Goal: Task Accomplishment & Management: Use online tool/utility

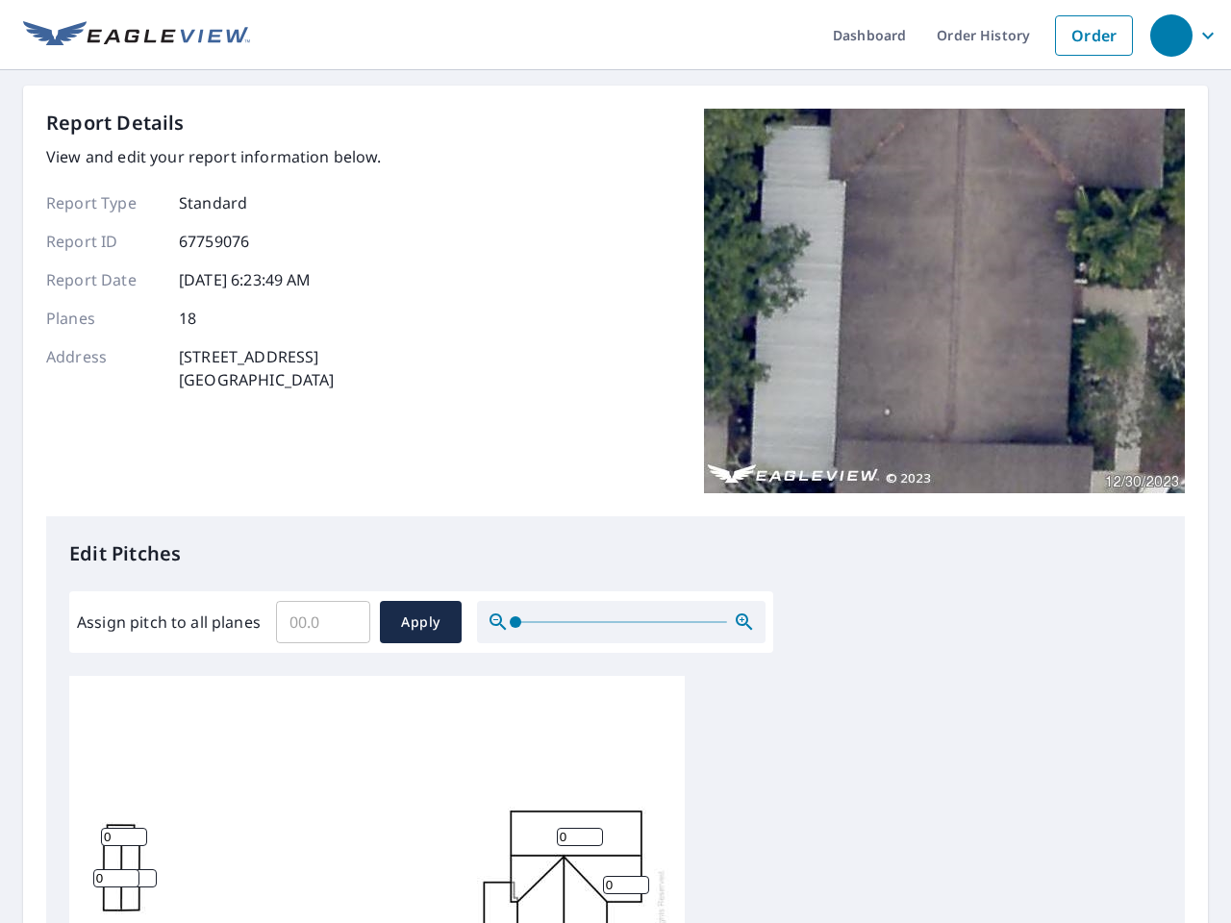
click at [616, 462] on div "Report Details View and edit your report information below. Report Type Standar…" at bounding box center [615, 313] width 1139 height 408
click at [1171, 35] on div "button" at bounding box center [1171, 35] width 42 height 42
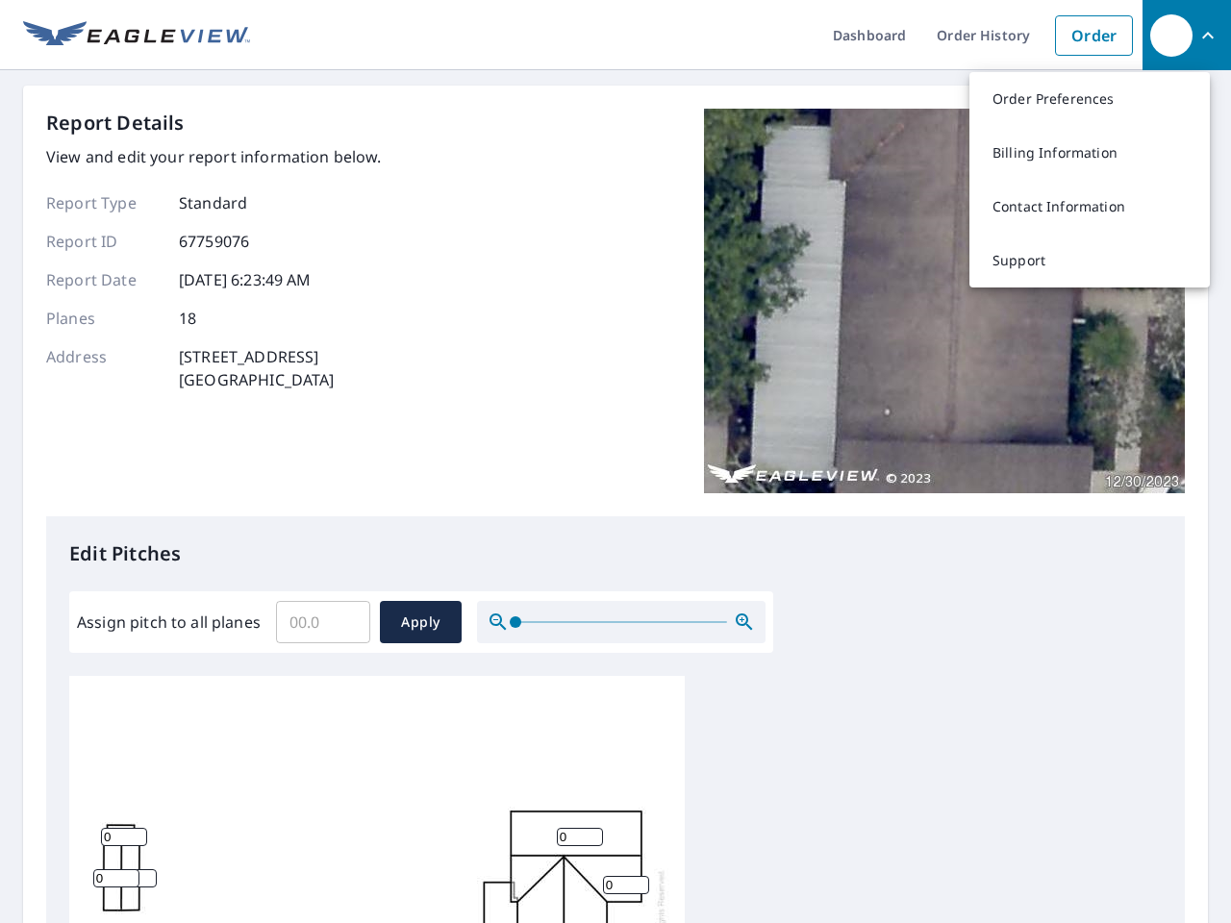
click at [323, 622] on input "Assign pitch to all planes" at bounding box center [323, 622] width 94 height 54
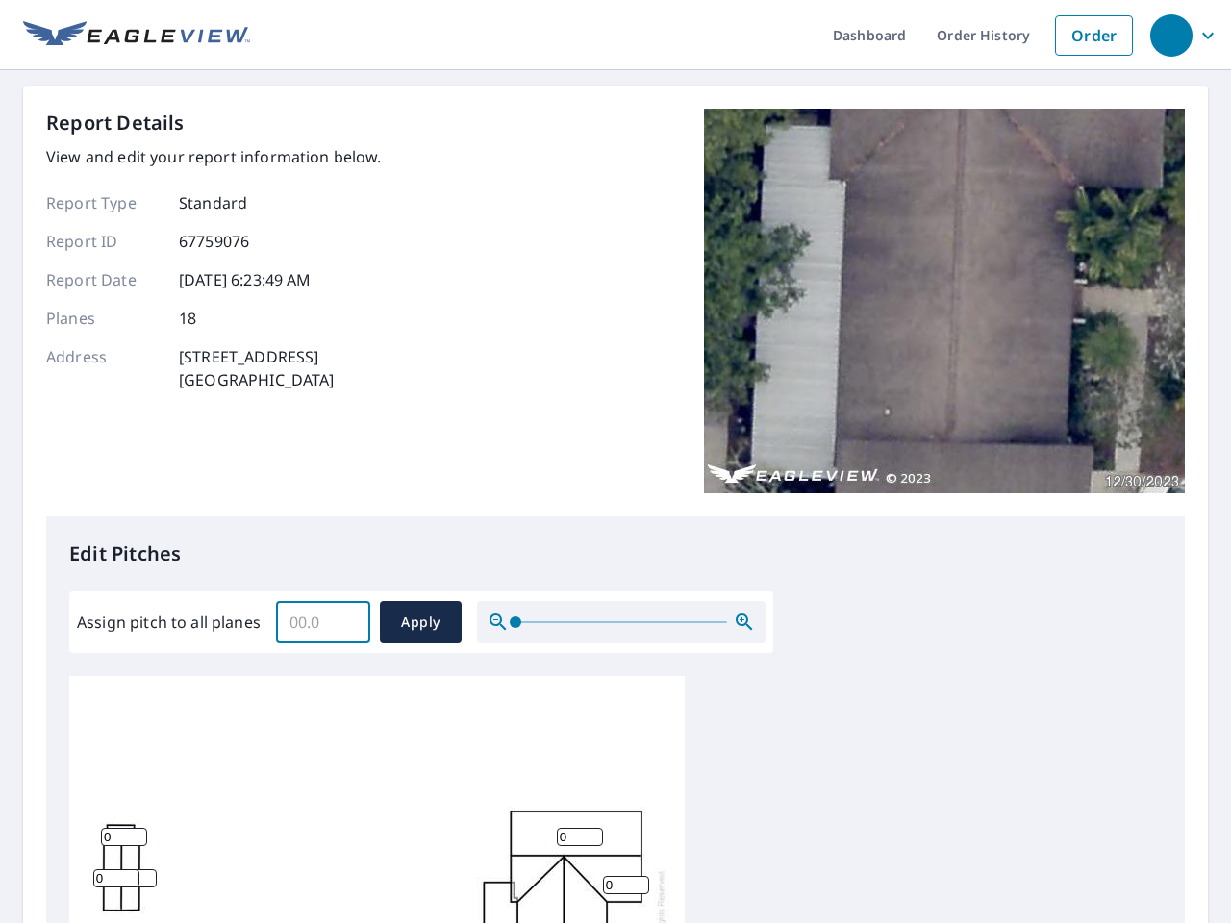
click at [420, 622] on span "Apply" at bounding box center [420, 623] width 51 height 24
click at [745, 622] on icon "button" at bounding box center [744, 622] width 23 height 23
